Goal: Obtain resource: Download file/media

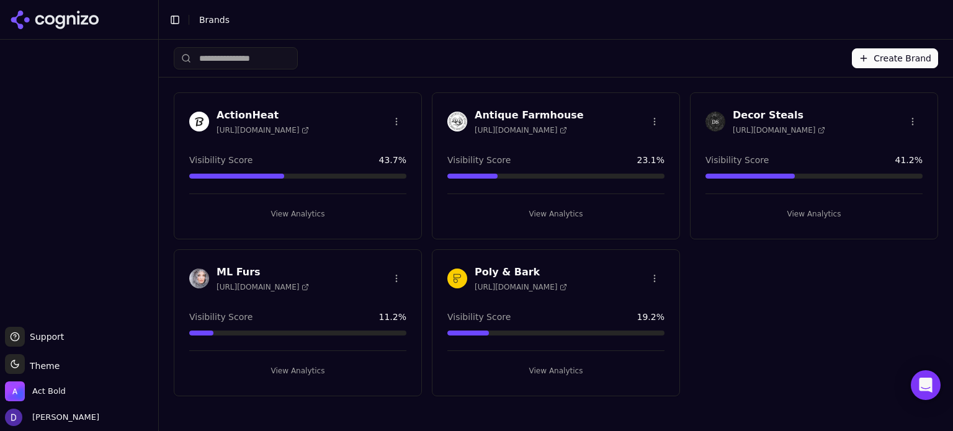
click at [501, 111] on h3 "Antique Farmhouse" at bounding box center [529, 115] width 109 height 15
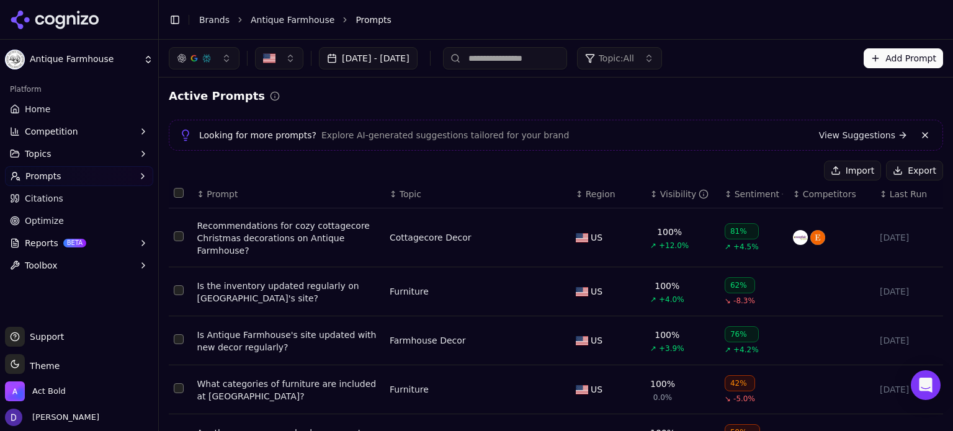
click at [907, 173] on button "Export" at bounding box center [914, 171] width 57 height 20
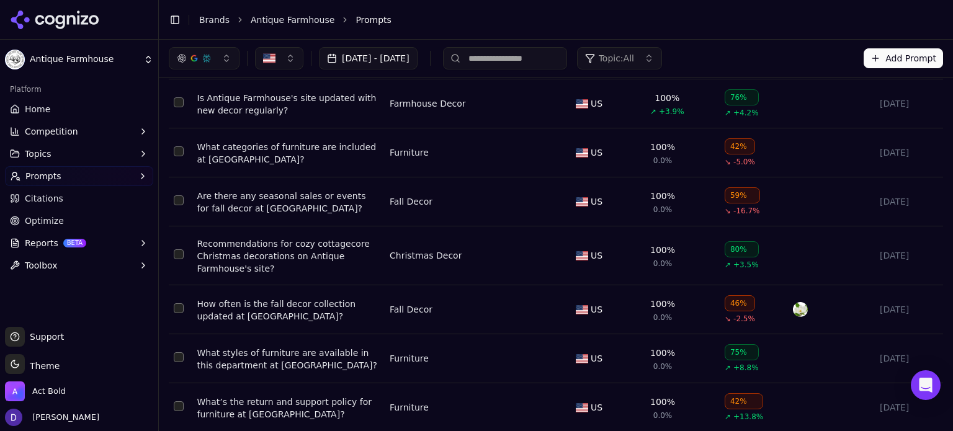
scroll to position [165, 0]
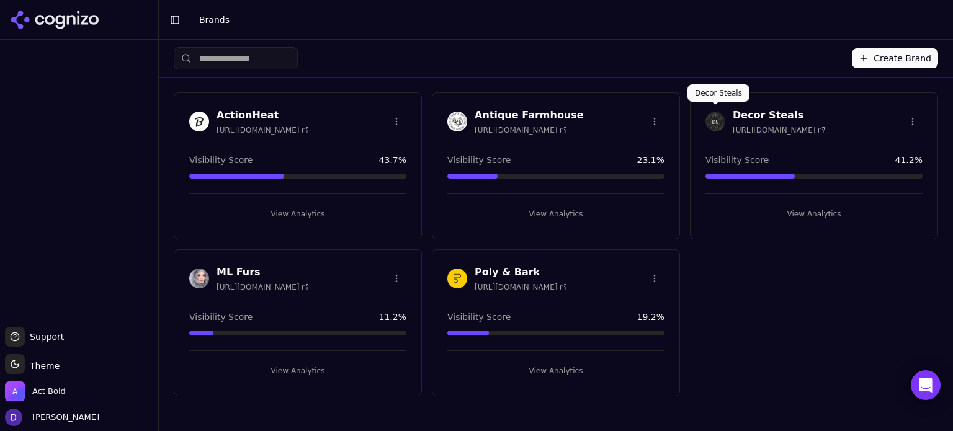
click at [747, 114] on h3 "Decor Steals" at bounding box center [779, 115] width 92 height 15
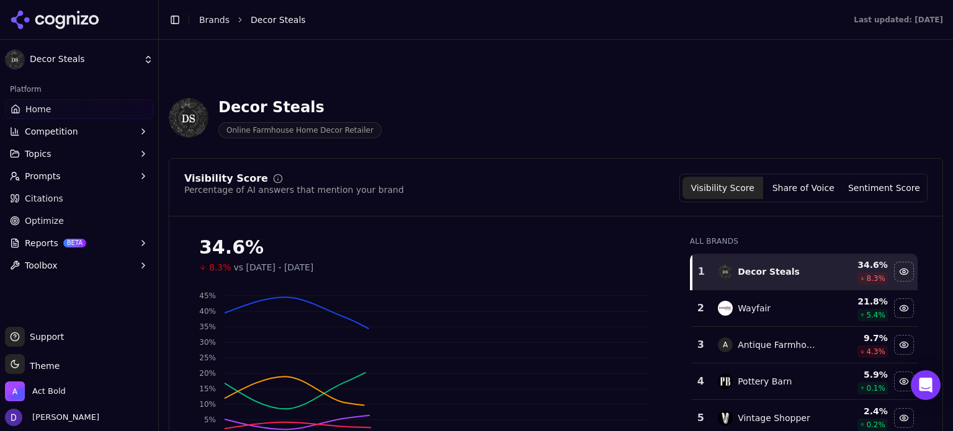
scroll to position [910, 0]
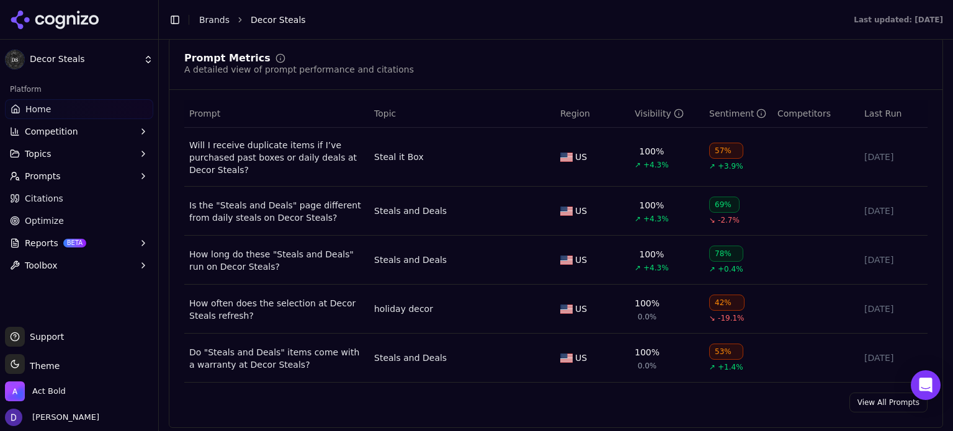
click at [869, 399] on link "View All Prompts" at bounding box center [889, 403] width 78 height 20
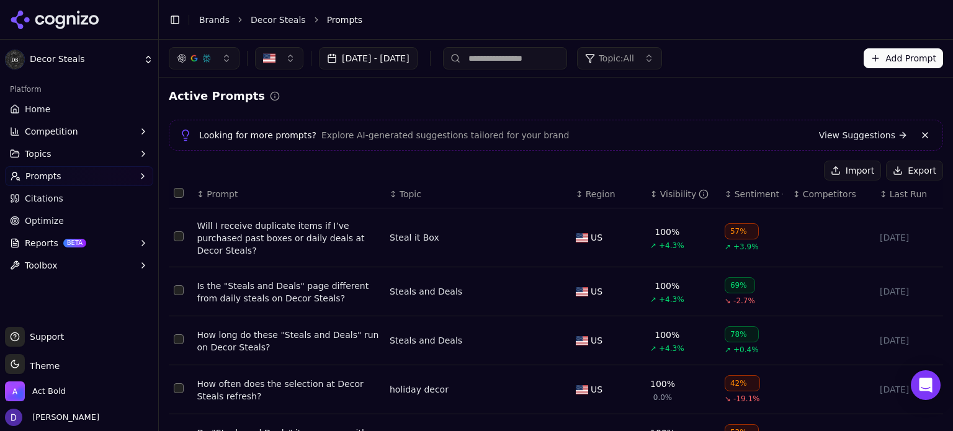
click at [901, 169] on button "Export" at bounding box center [914, 171] width 57 height 20
